Goal: Register for event/course

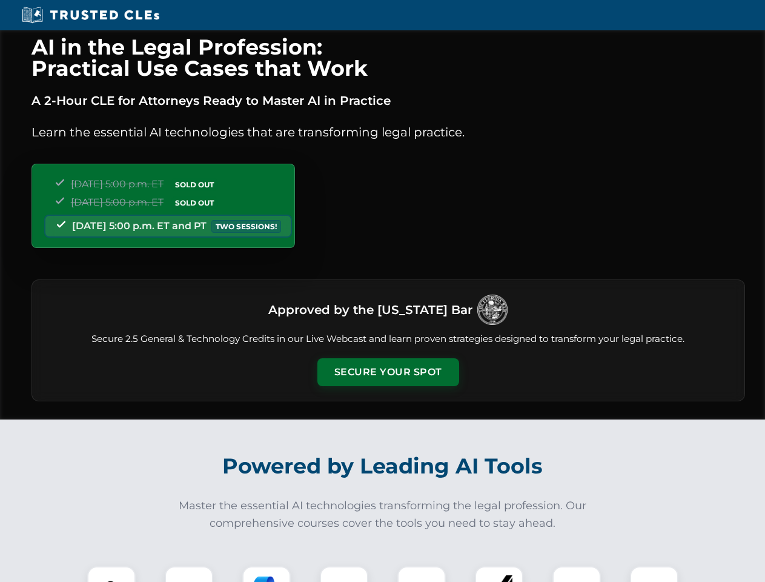
click at [388, 372] on button "Secure Your Spot" at bounding box center [389, 372] width 142 height 28
click at [112, 574] on img at bounding box center [111, 590] width 35 height 35
click at [189, 574] on div at bounding box center [189, 590] width 48 height 48
click at [267, 574] on div at bounding box center [266, 590] width 48 height 48
click at [344, 574] on img at bounding box center [344, 590] width 34 height 34
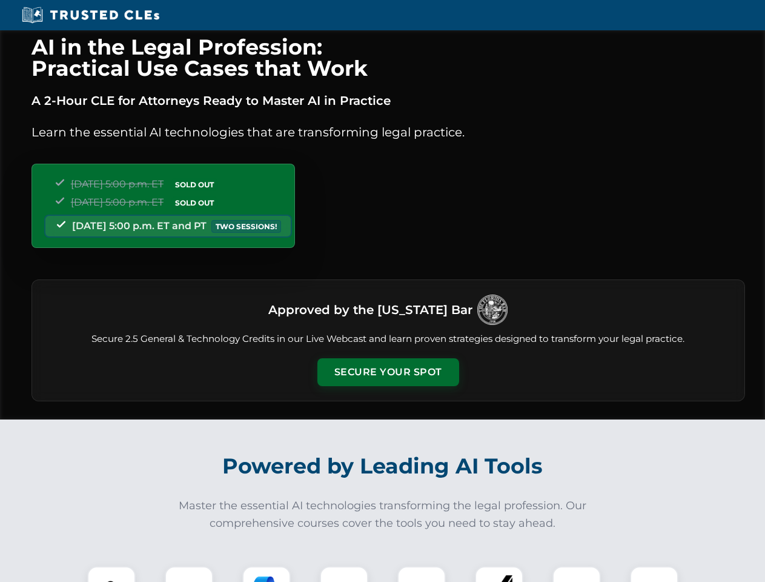
click at [422, 574] on div at bounding box center [422, 590] width 48 height 48
click at [499, 574] on div at bounding box center [499, 590] width 48 height 48
click at [577, 574] on img at bounding box center [577, 590] width 34 height 34
